Goal: Task Accomplishment & Management: Manage account settings

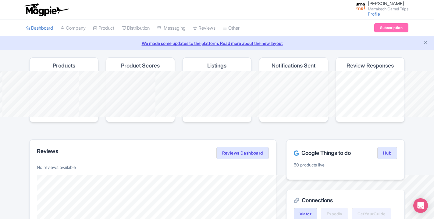
scroll to position [2, 0]
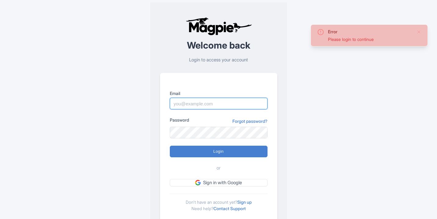
type input "marrakechcameltrips@gmail.com"
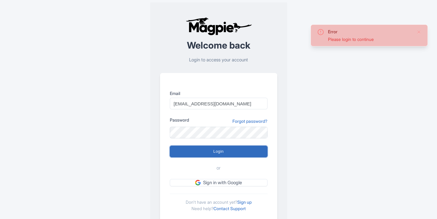
drag, startPoint x: 0, startPoint y: 0, endPoint x: 212, endPoint y: 153, distance: 261.6
click at [212, 153] on input "Login" at bounding box center [219, 152] width 98 height 12
type input "Logging in..."
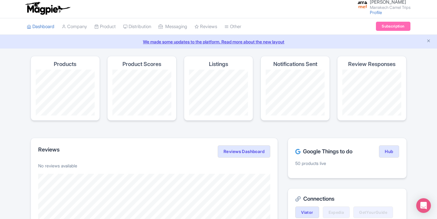
scroll to position [2, 0]
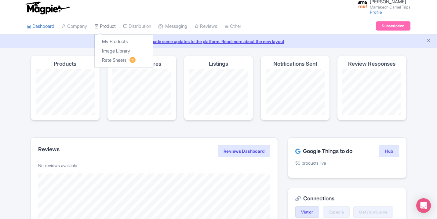
click at [107, 26] on link "Product" at bounding box center [104, 26] width 21 height 17
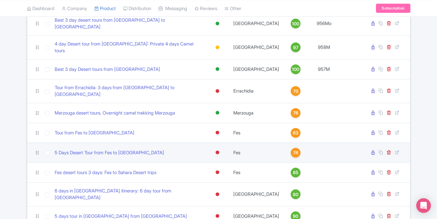
scroll to position [189, 0]
